Goal: Task Accomplishment & Management: Manage account settings

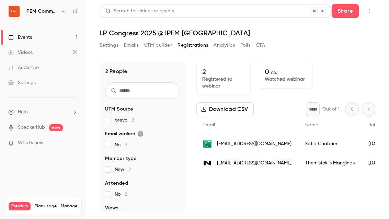
click at [112, 46] on button "Settings" at bounding box center [109, 45] width 19 height 11
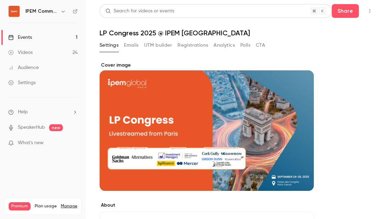
click at [160, 50] on button "UTM builder" at bounding box center [158, 45] width 28 height 11
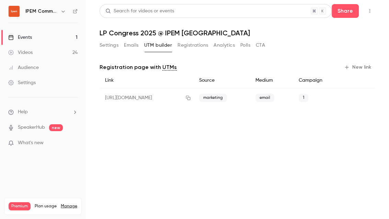
click at [190, 47] on button "Registrations" at bounding box center [193, 45] width 31 height 11
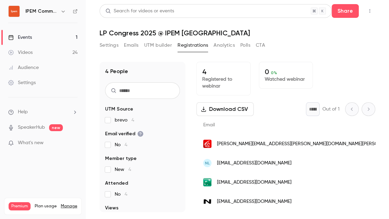
click at [110, 42] on button "Settings" at bounding box center [109, 45] width 19 height 11
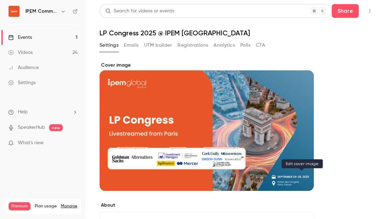
click at [299, 177] on icon "Cover image" at bounding box center [302, 178] width 8 height 5
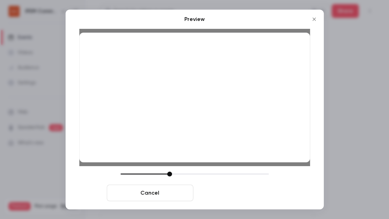
click at [260, 193] on button "Save cover" at bounding box center [239, 193] width 87 height 16
